Goal: Transaction & Acquisition: Purchase product/service

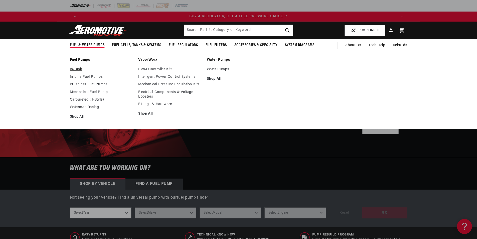
click at [82, 69] on link "In-Tank" at bounding box center [102, 69] width 64 height 5
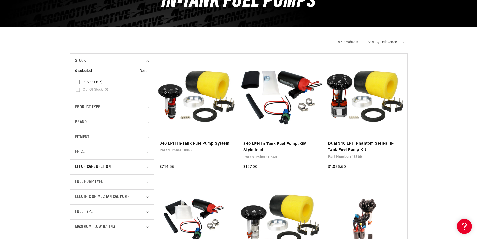
scroll to position [75, 0]
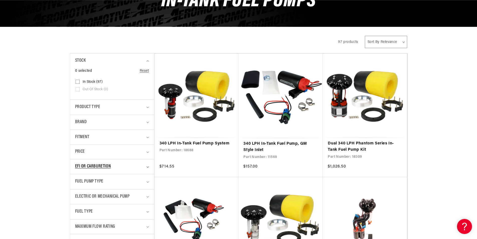
click at [137, 161] on summary "EFI or Carburetion" at bounding box center [112, 166] width 74 height 15
click at [89, 194] on span "EFI (92)" at bounding box center [89, 195] width 12 height 5
click at [80, 194] on input "EFI (92) EFI (92 products)" at bounding box center [78, 196] width 4 height 4
checkbox input "true"
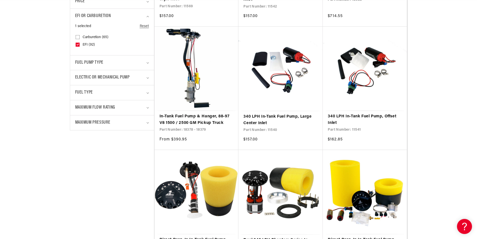
scroll to position [0, 635]
click at [140, 65] on div "Fuel Pump Type" at bounding box center [110, 62] width 70 height 7
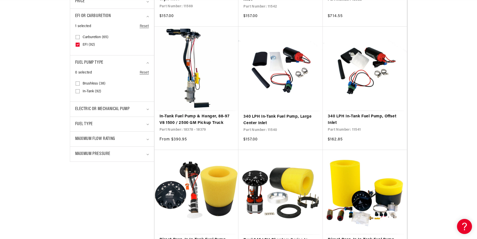
click at [85, 83] on span "Brushless (38)" at bounding box center [94, 83] width 23 height 5
click at [80, 83] on input "Brushless (38) Brushless (38 products)" at bounding box center [78, 84] width 4 height 4
checkbox input "true"
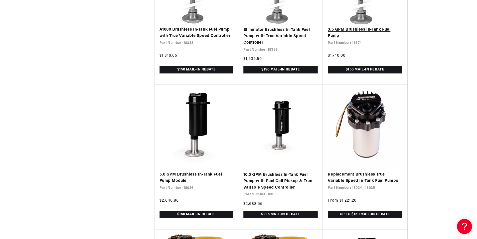
scroll to position [977, 0]
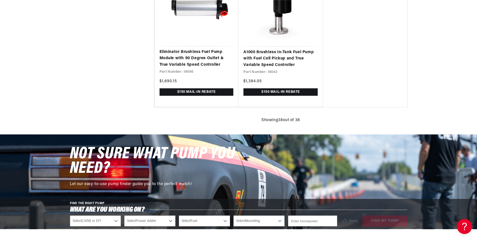
scroll to position [1978, 0]
